Goal: Use online tool/utility: Utilize a website feature to perform a specific function

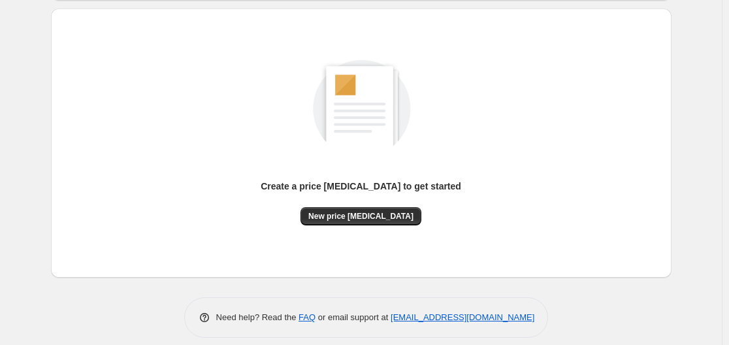
scroll to position [144, 0]
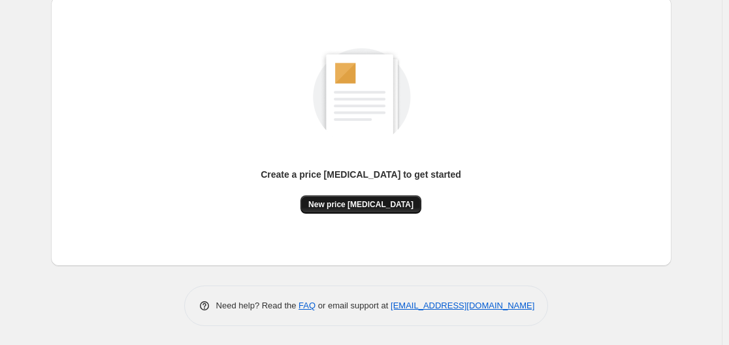
click at [351, 198] on button "New price [MEDICAL_DATA]" at bounding box center [360, 204] width 121 height 18
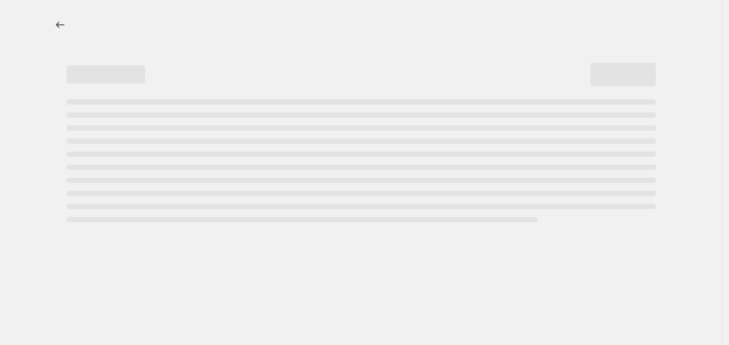
select select "percentage"
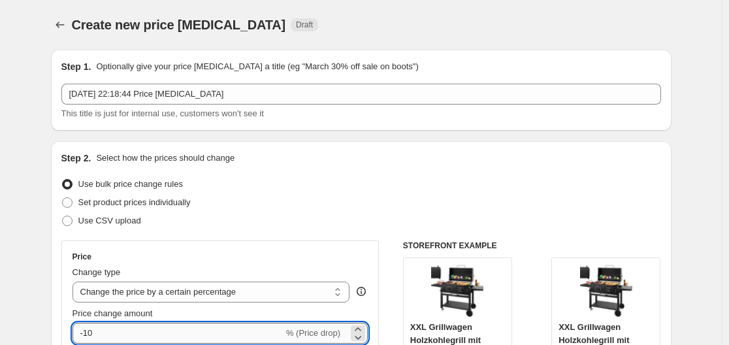
click at [148, 328] on input "-10" at bounding box center [177, 333] width 211 height 21
type input "-1"
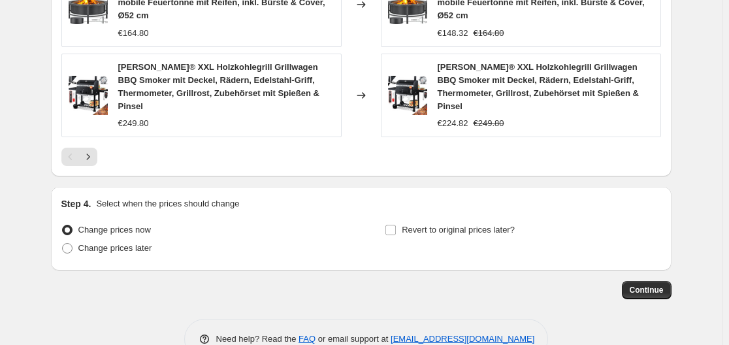
scroll to position [1060, 0]
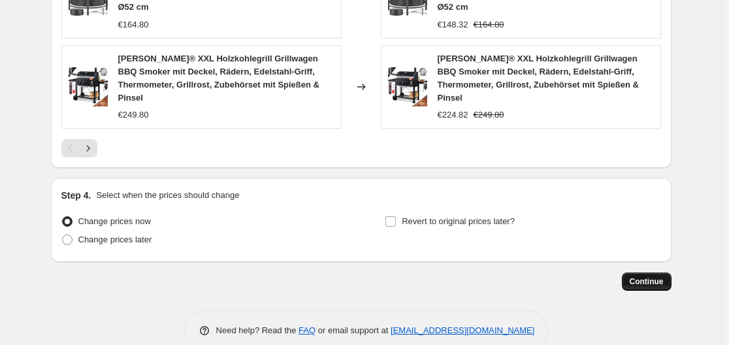
type input "-35"
click at [666, 272] on button "Continue" at bounding box center [646, 281] width 50 height 18
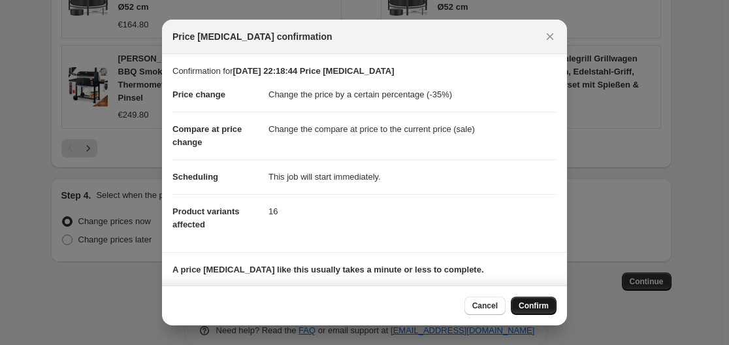
click at [538, 310] on span "Confirm" at bounding box center [533, 305] width 30 height 10
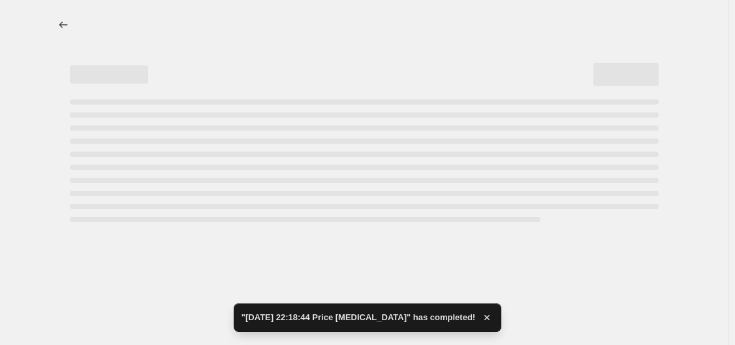
select select "percentage"
